Goal: Navigation & Orientation: Find specific page/section

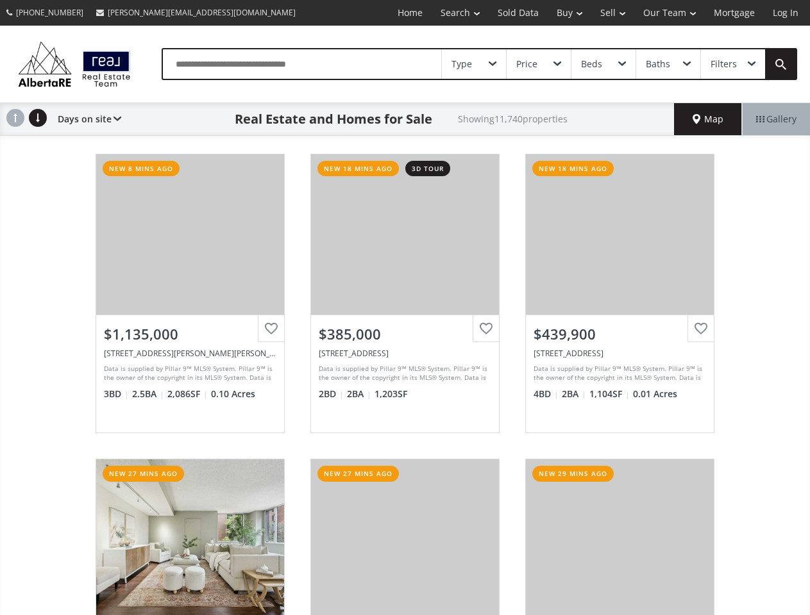
click at [451, 13] on link "Search" at bounding box center [459, 13] width 57 height 26
click at [563, 13] on link "Buy" at bounding box center [569, 13] width 44 height 26
click at [608, 13] on link "Sell" at bounding box center [612, 13] width 43 height 26
click at [668, 13] on link "Our Team" at bounding box center [669, 13] width 71 height 26
click at [785, 13] on link "Log In" at bounding box center [785, 13] width 44 height 26
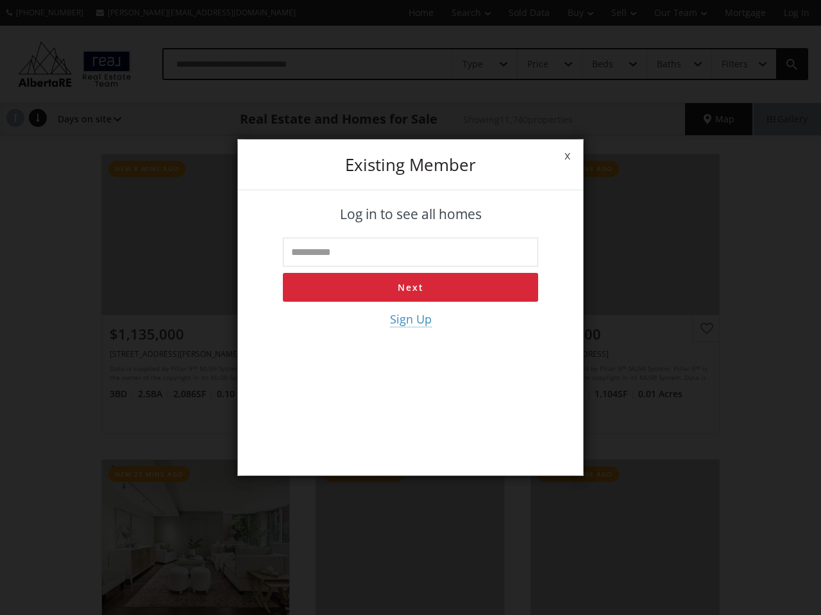
click at [474, 64] on div "x Existing member Log in to see all homes Next Sign Up" at bounding box center [410, 307] width 821 height 615
click at [538, 64] on div "x Existing member Log in to see all homes Next Sign Up" at bounding box center [410, 307] width 821 height 615
click at [603, 64] on div "x Existing member Log in to see all homes Next Sign Up" at bounding box center [410, 307] width 821 height 615
click at [667, 64] on div "x Existing member Log in to see all homes Next Sign Up" at bounding box center [410, 307] width 821 height 615
click at [732, 64] on div "x Existing member Log in to see all homes Next Sign Up" at bounding box center [410, 307] width 821 height 615
